Goal: Task Accomplishment & Management: Manage account settings

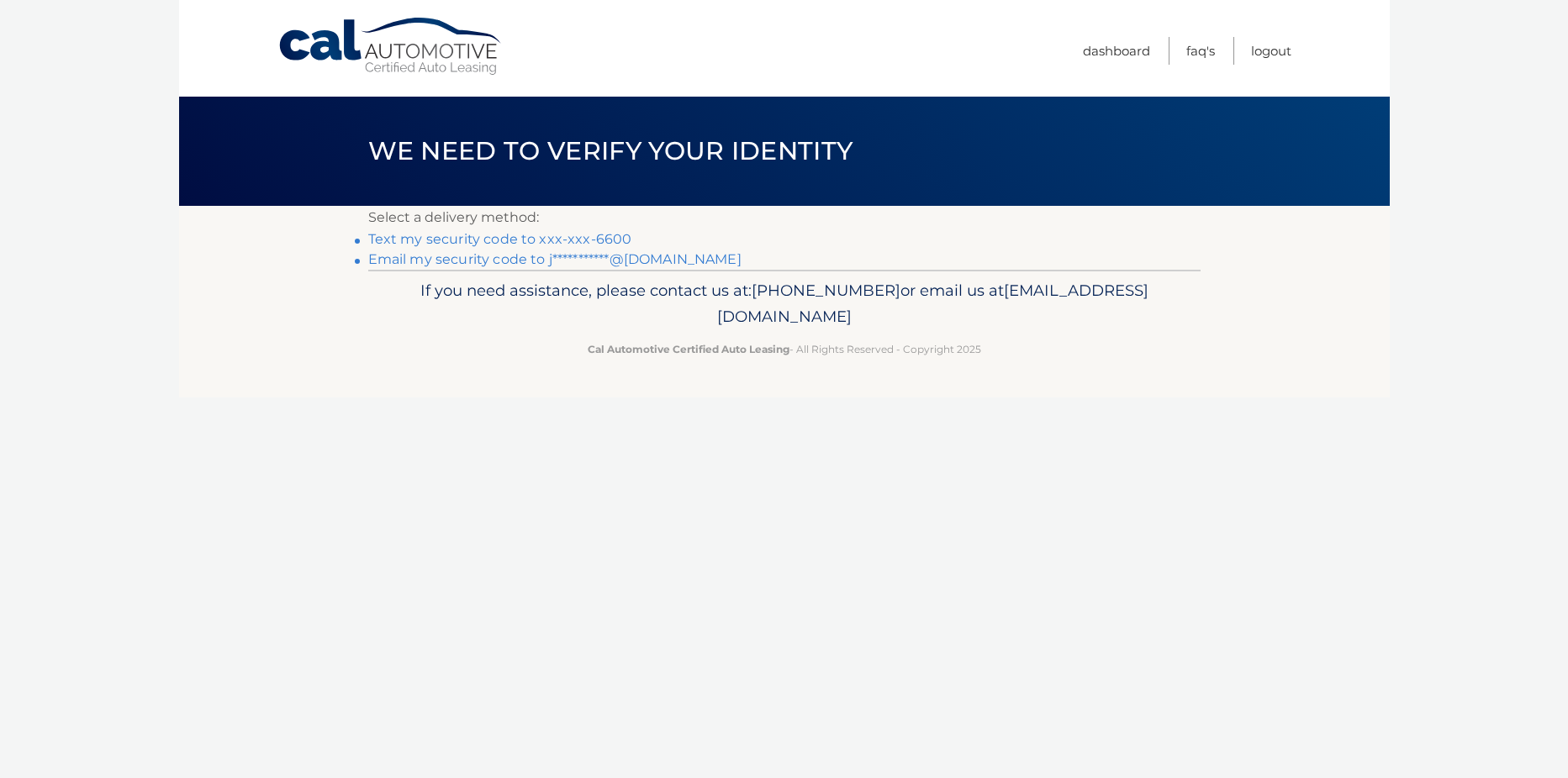
click at [422, 239] on link "Text my security code to xxx-xxx-6600" at bounding box center [500, 239] width 264 height 16
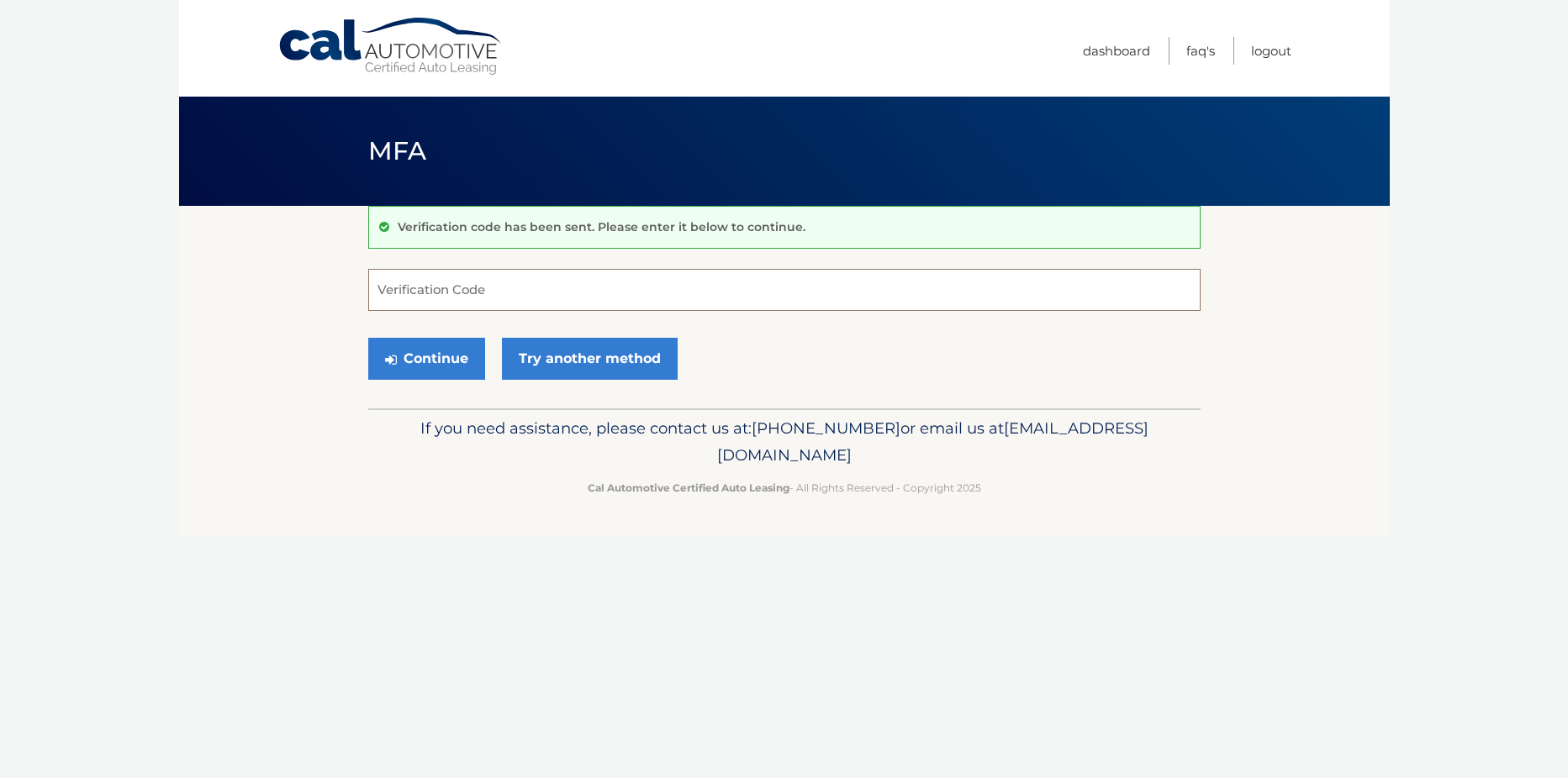
click at [456, 291] on input "Verification Code" at bounding box center [785, 290] width 833 height 42
type input "228546"
click at [423, 362] on button "Continue" at bounding box center [427, 359] width 117 height 42
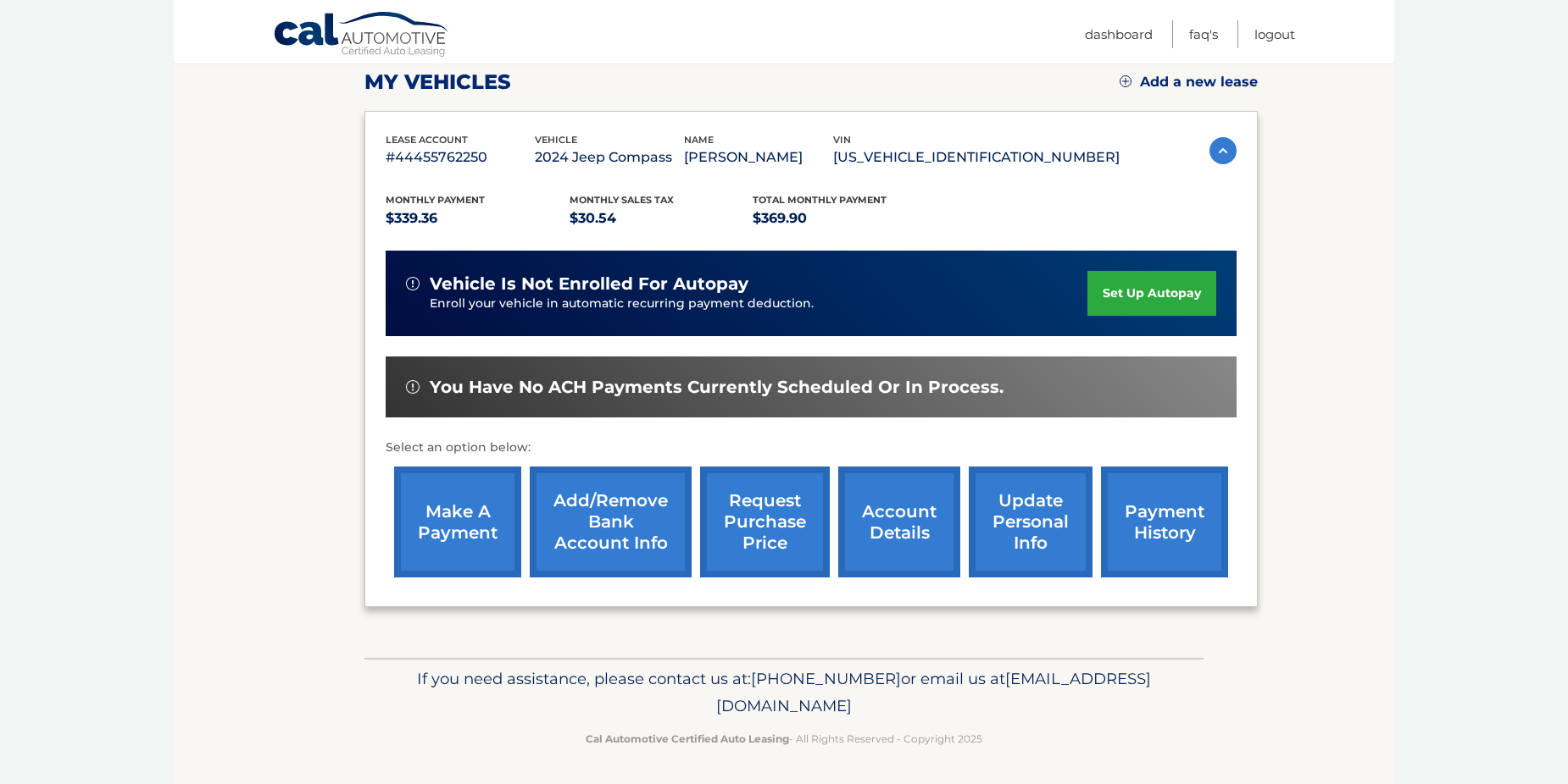
scroll to position [242, 0]
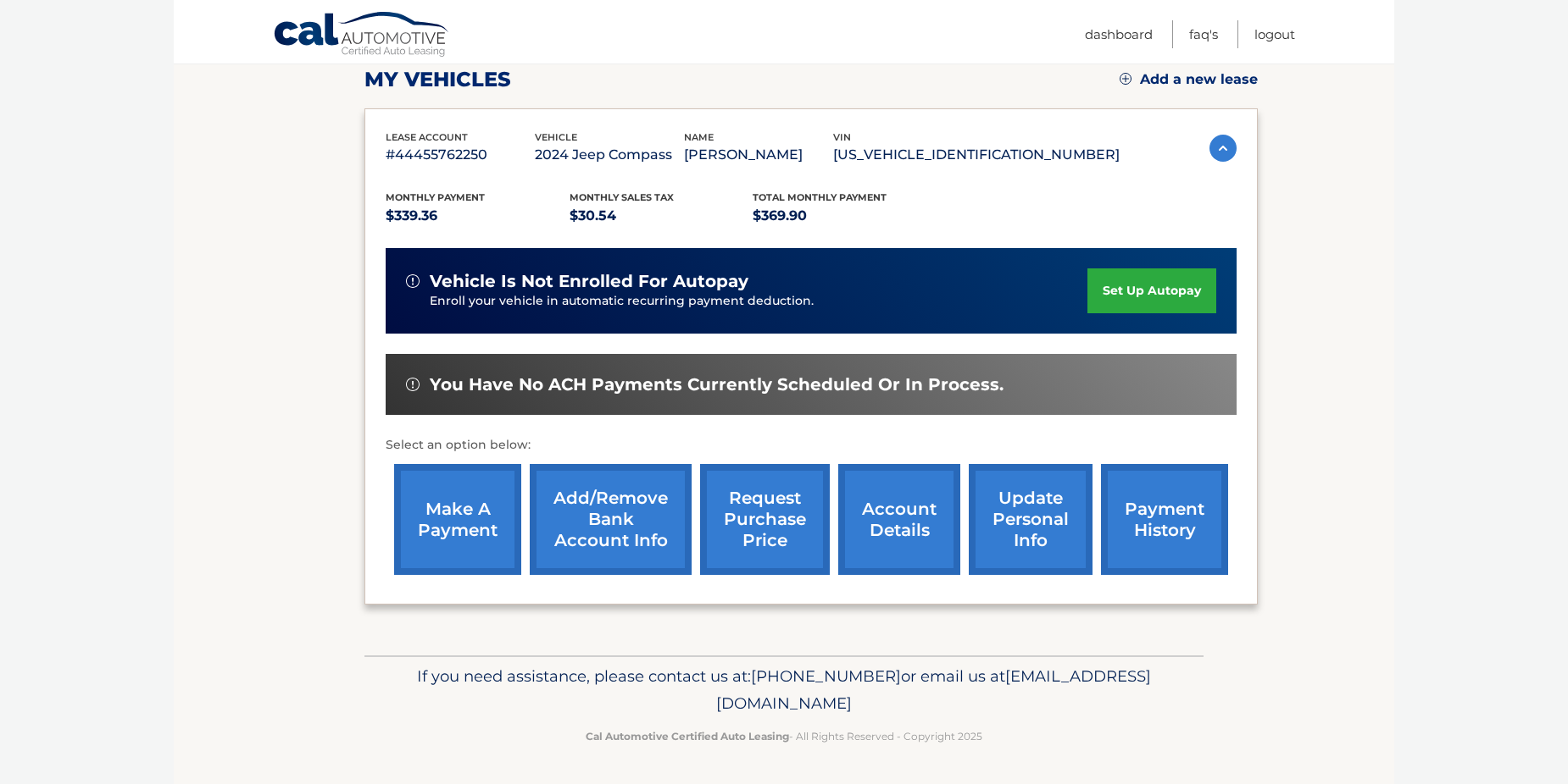
click at [465, 542] on link "make a payment" at bounding box center [457, 518] width 127 height 111
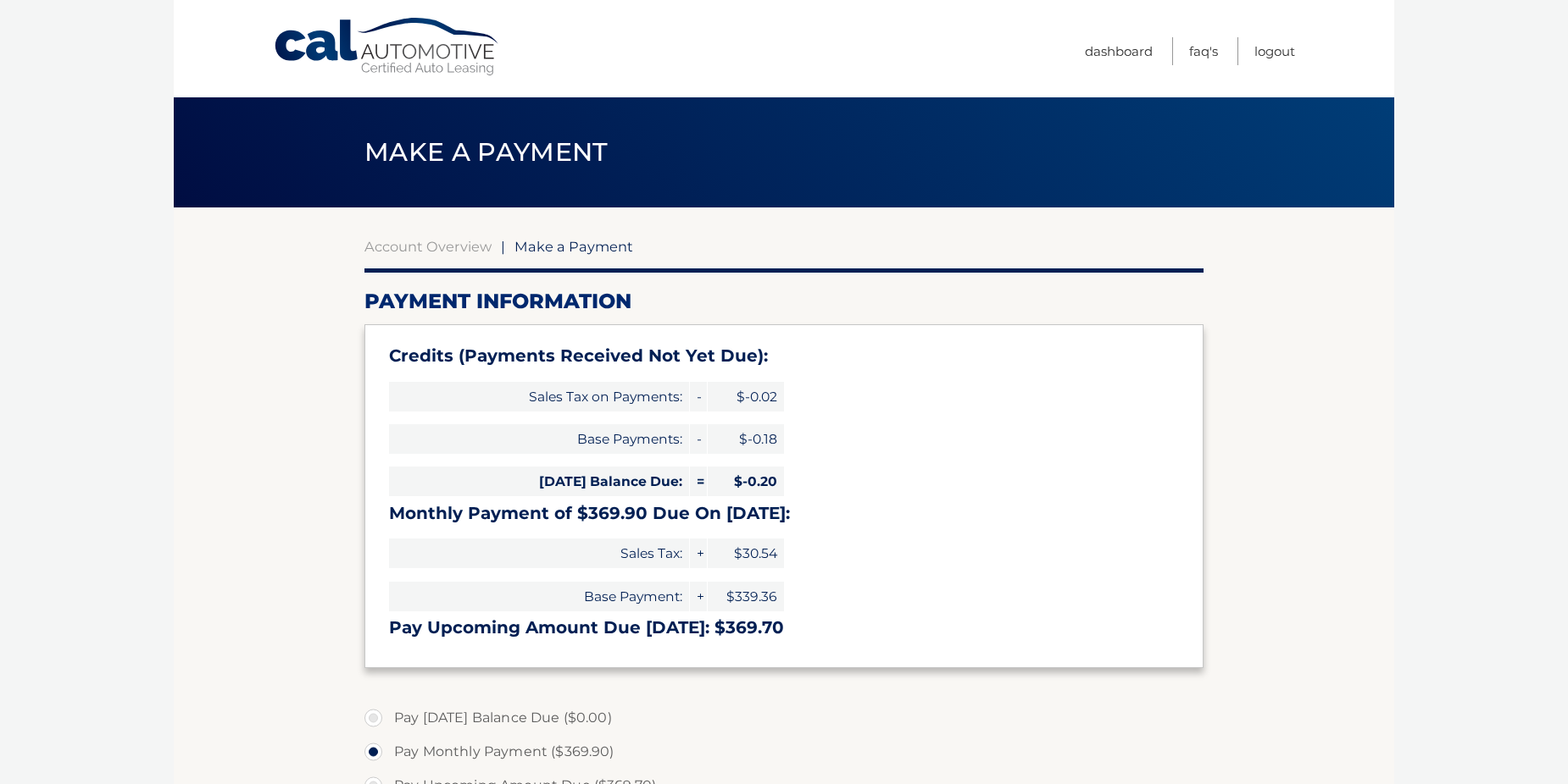
select select "YWZmN2IzOWItMmZhMC00YzUzLWIwYWEtZWIwNmJlYzdiY2Zk"
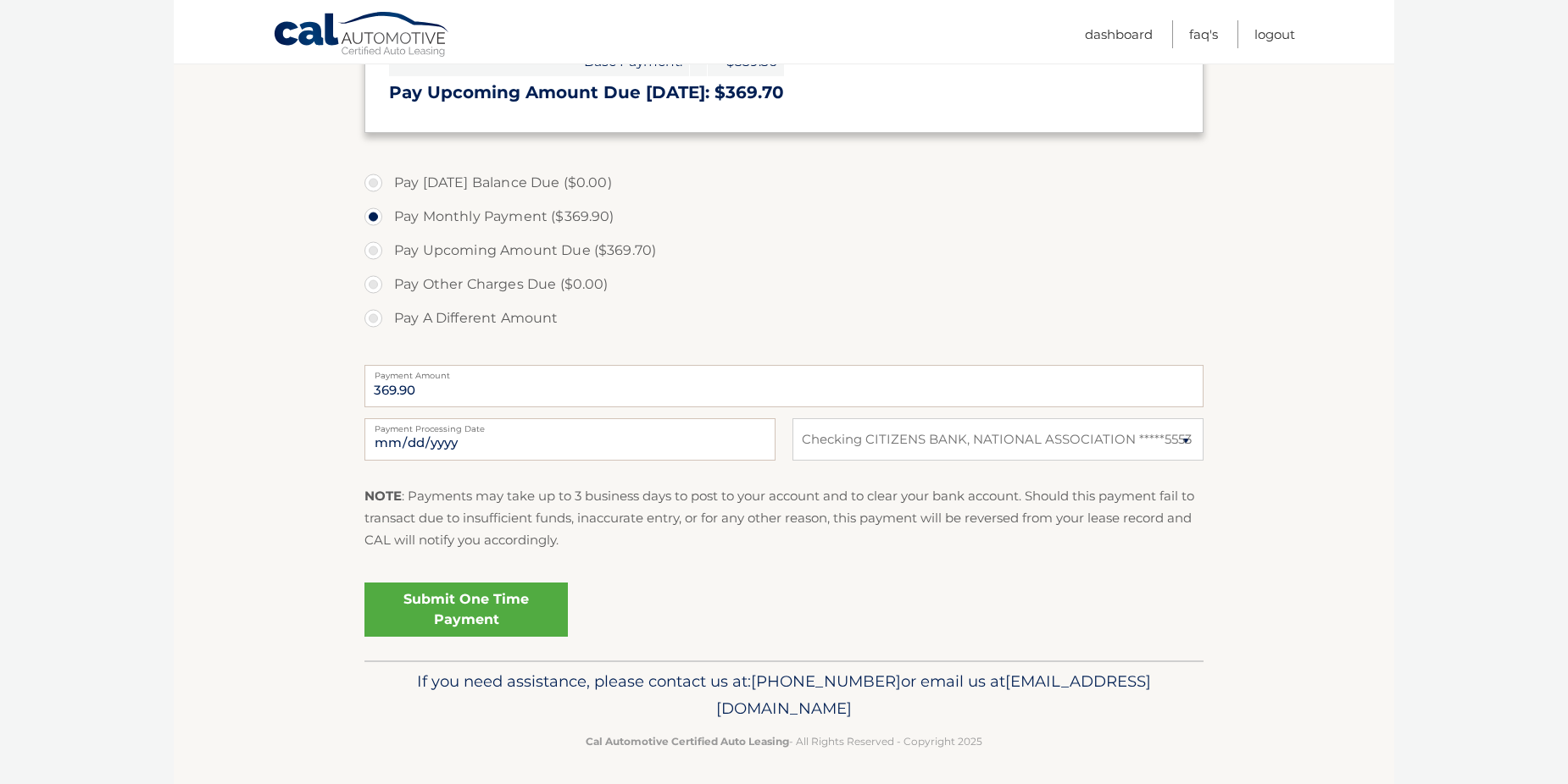
scroll to position [541, 0]
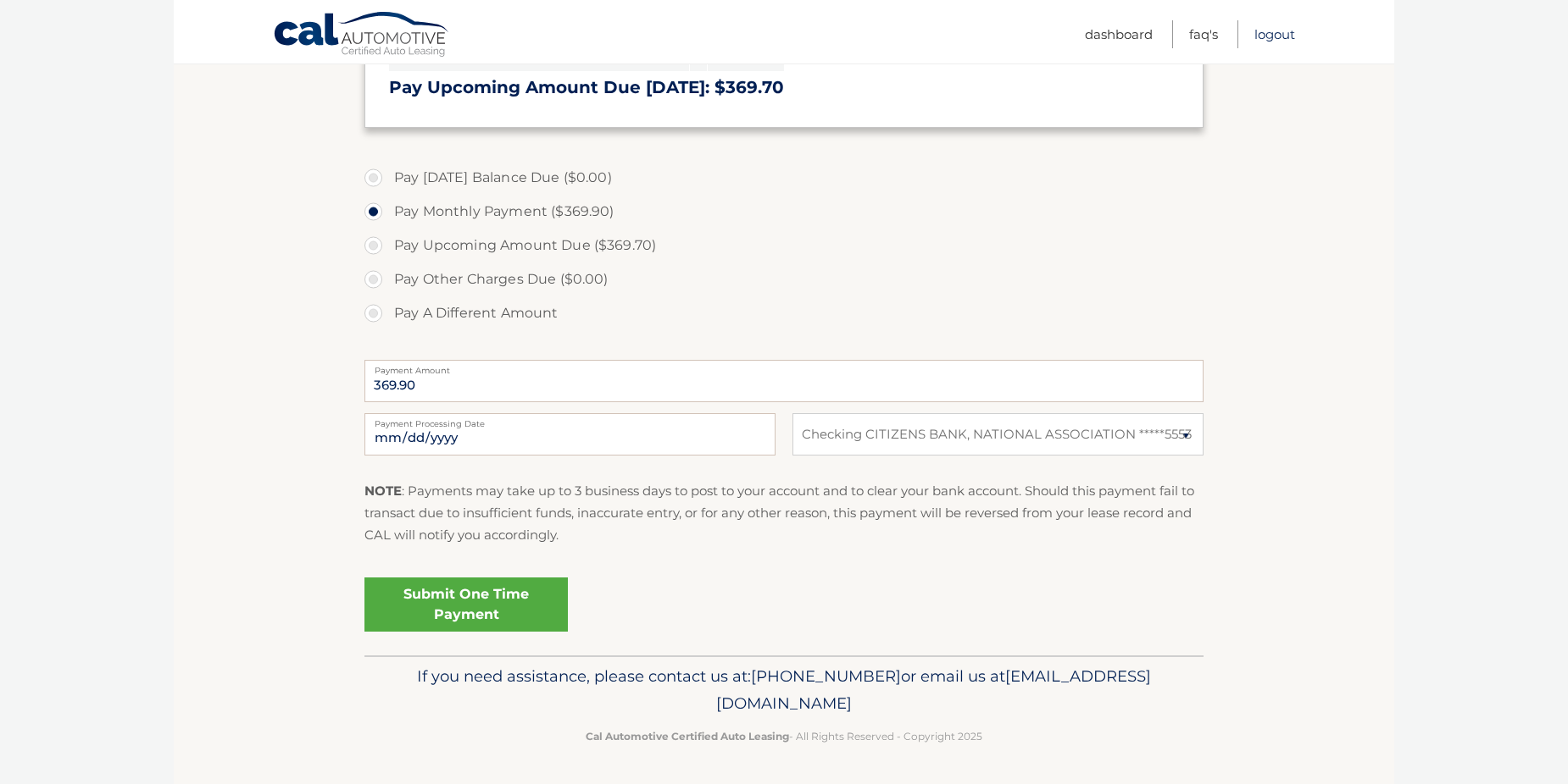
click at [1272, 38] on link "Logout" at bounding box center [1274, 34] width 40 height 28
